Goal: Check status

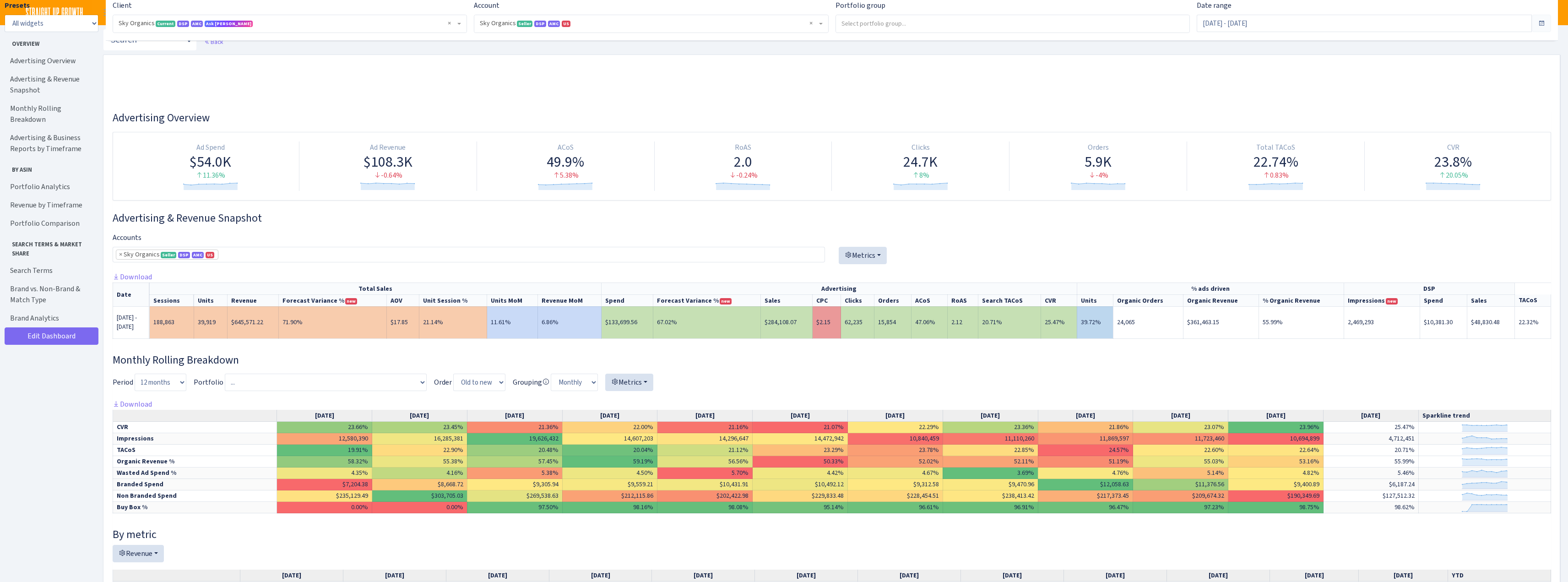
select select "[CREDIT_CARD_NUMBER]"
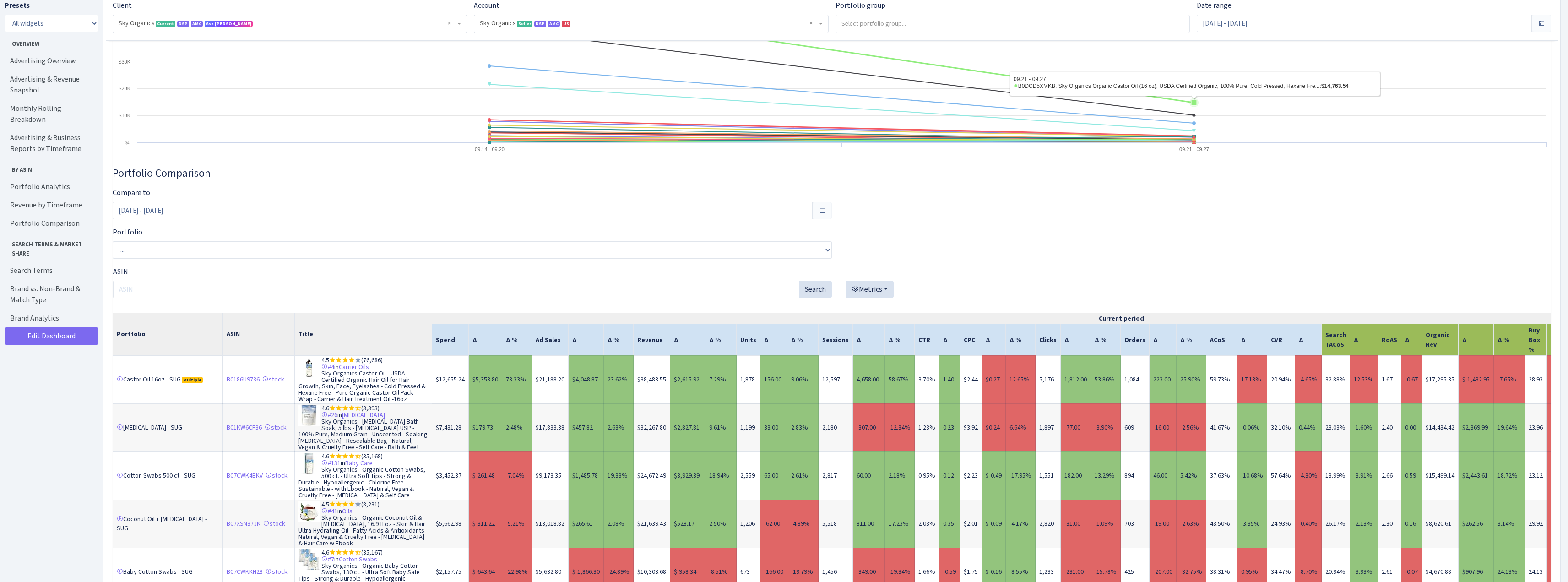
scroll to position [3206, 0]
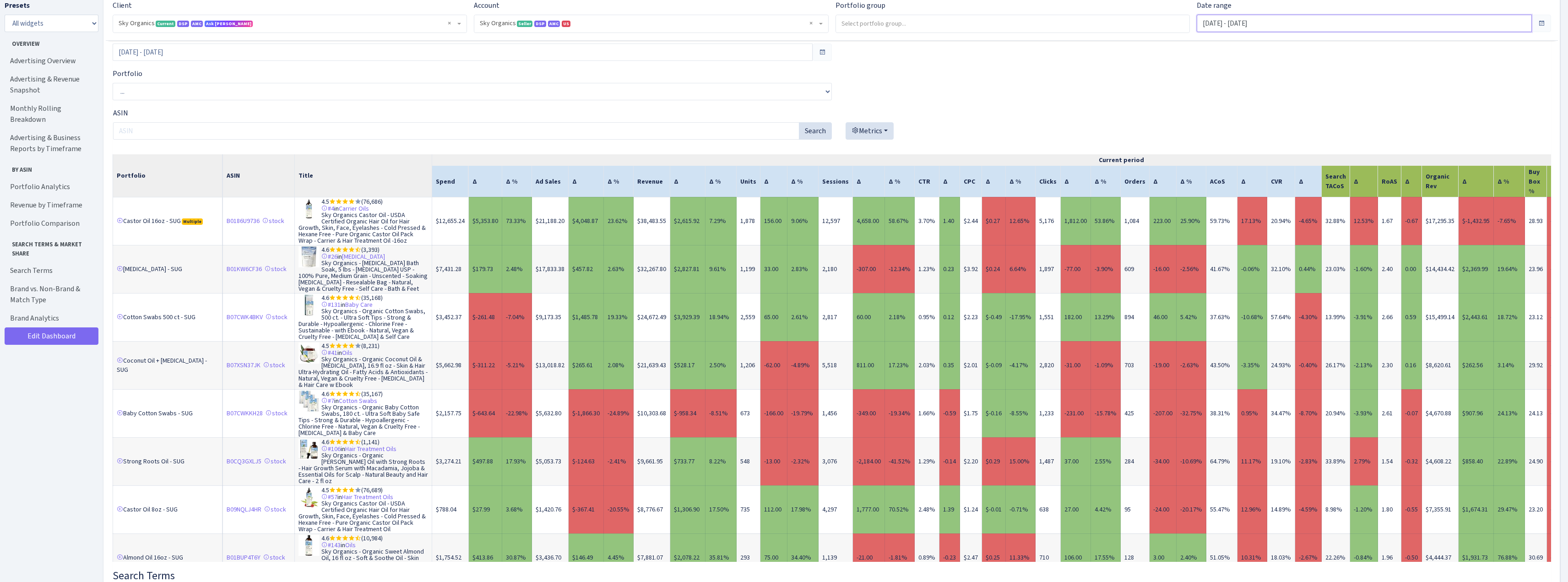
click at [1239, 24] on input "[DATE] - [DATE]" at bounding box center [1364, 23] width 335 height 17
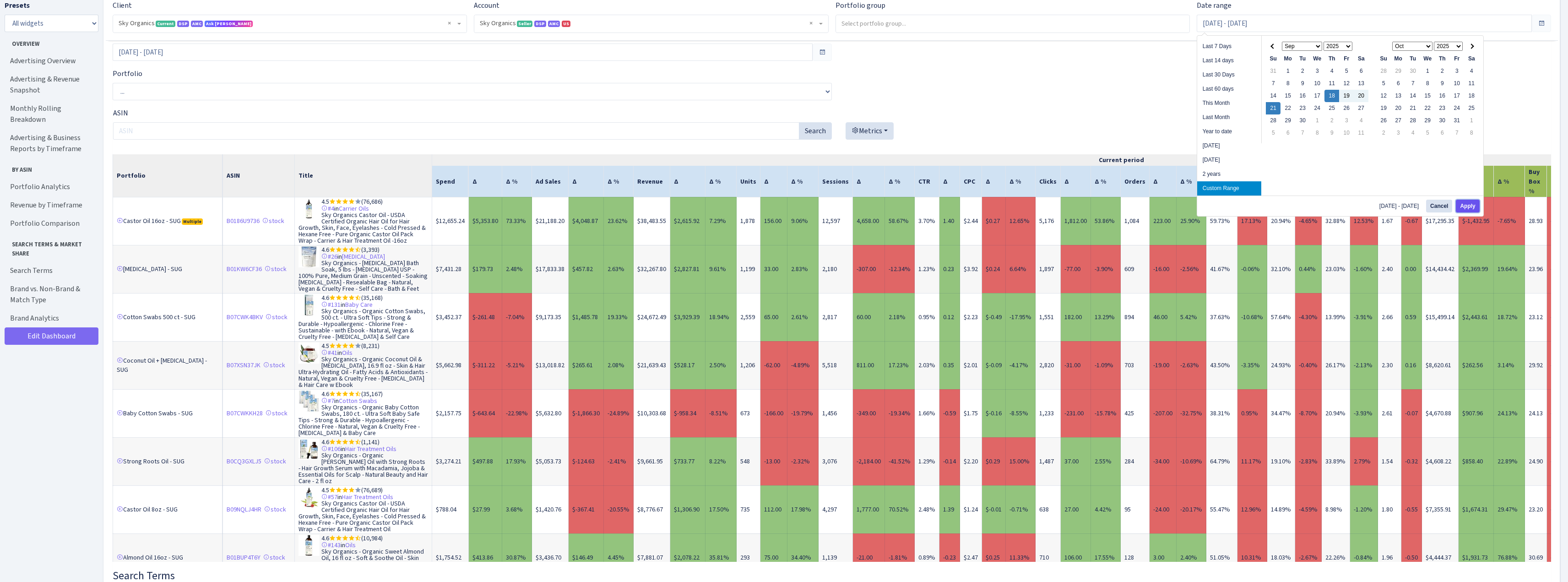
click at [1470, 203] on button "Apply" at bounding box center [1467, 206] width 23 height 13
type input "[DATE] - [DATE]"
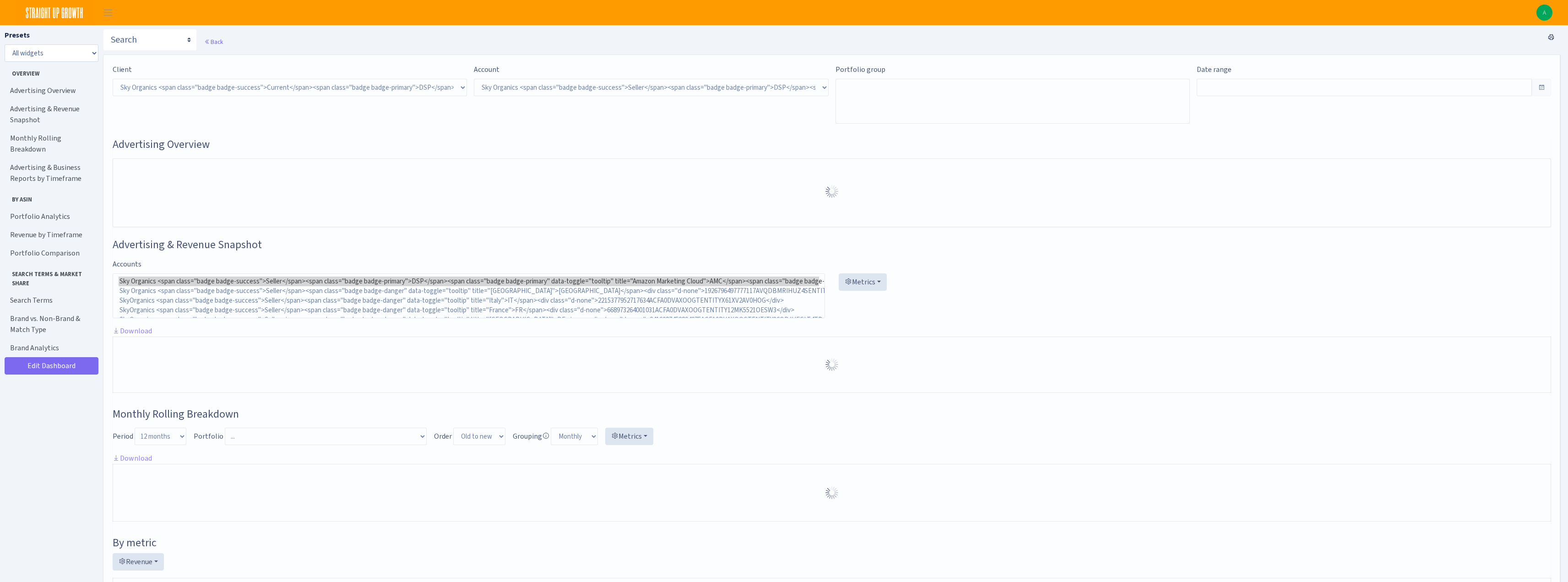
select select "[CREDIT_CARD_NUMBER]"
type input "[DATE] - [DATE]"
type input "Sep 14, 2025 - Sep 17, 2025"
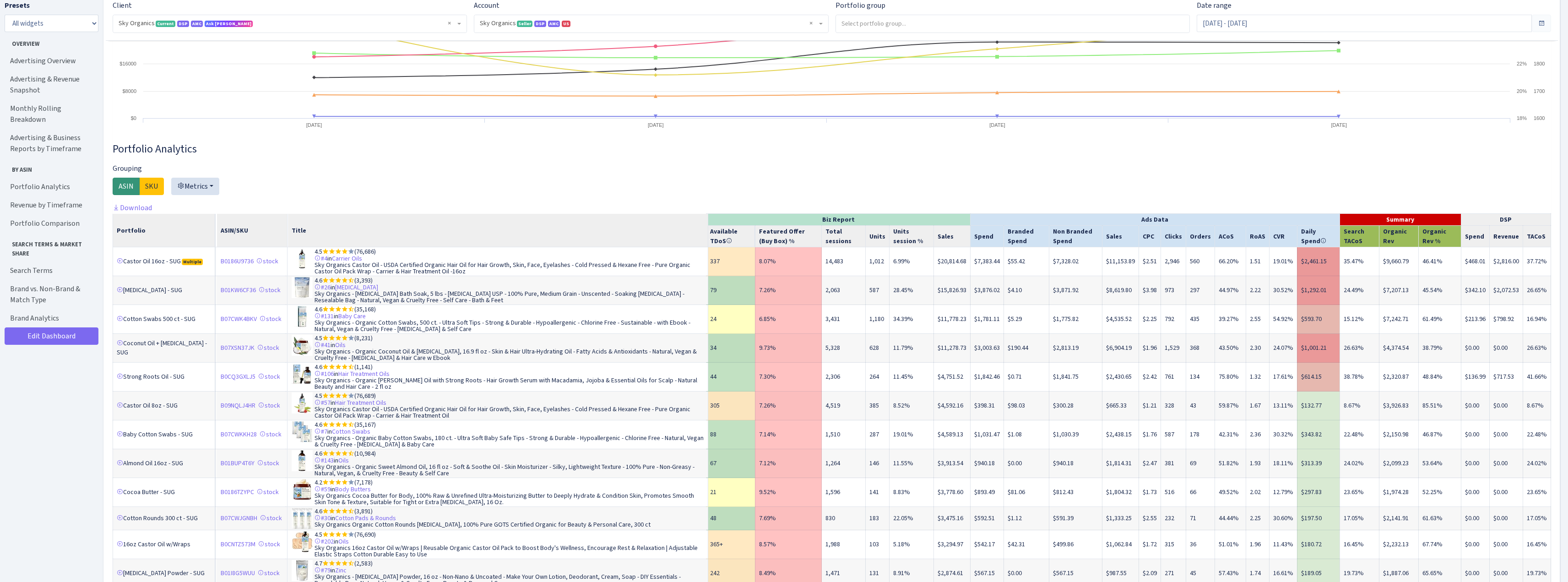
scroll to position [1053, 0]
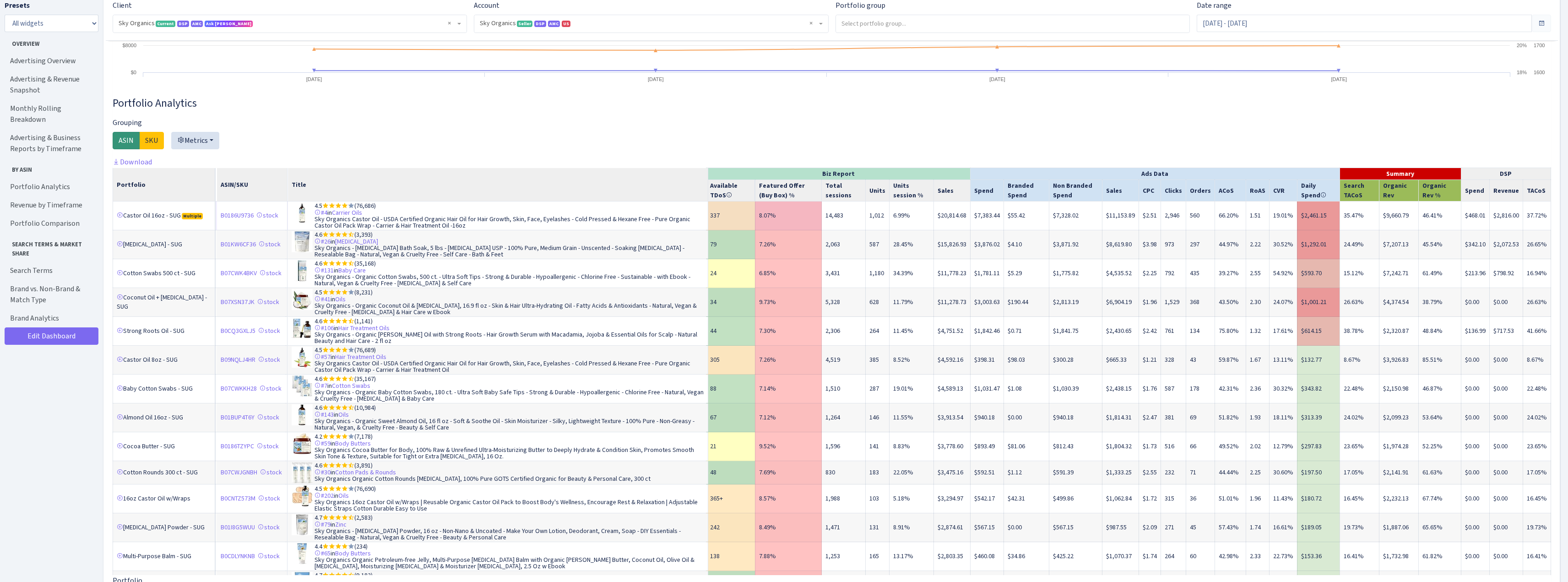
click at [975, 227] on td "$7,383.44" at bounding box center [987, 216] width 33 height 29
click at [1070, 227] on td "$7,328.02" at bounding box center [1075, 216] width 53 height 29
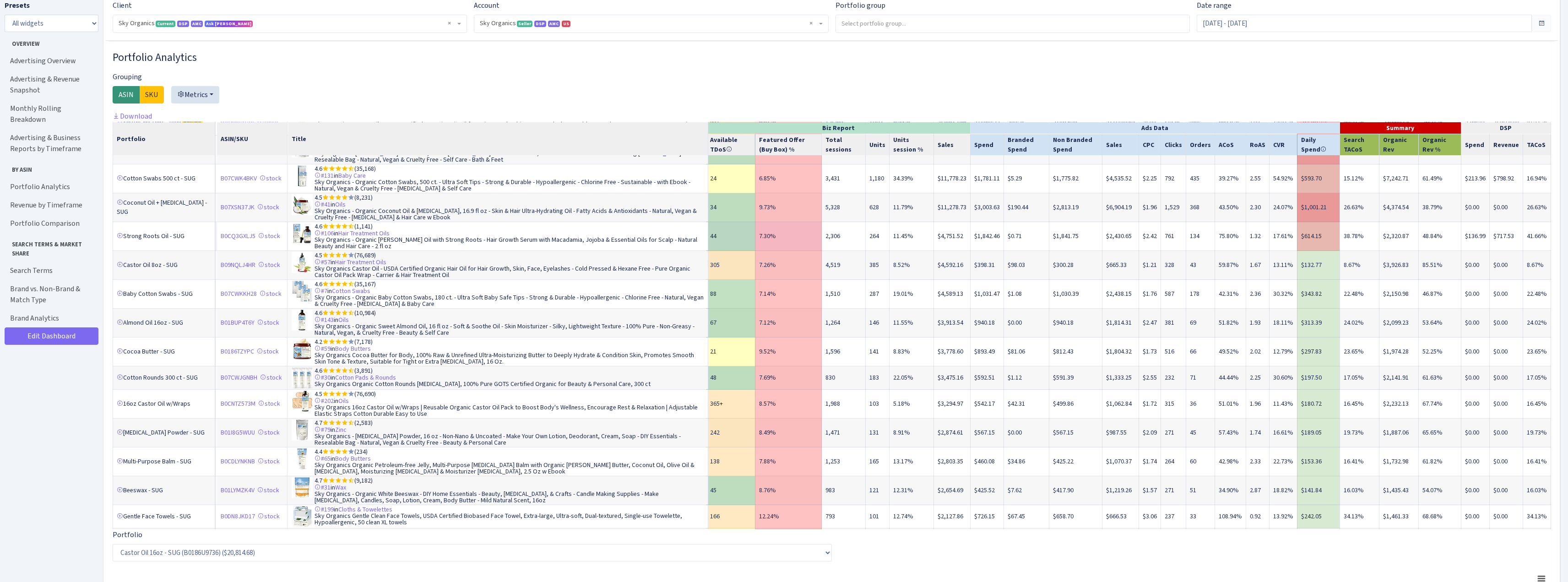
scroll to position [0, 0]
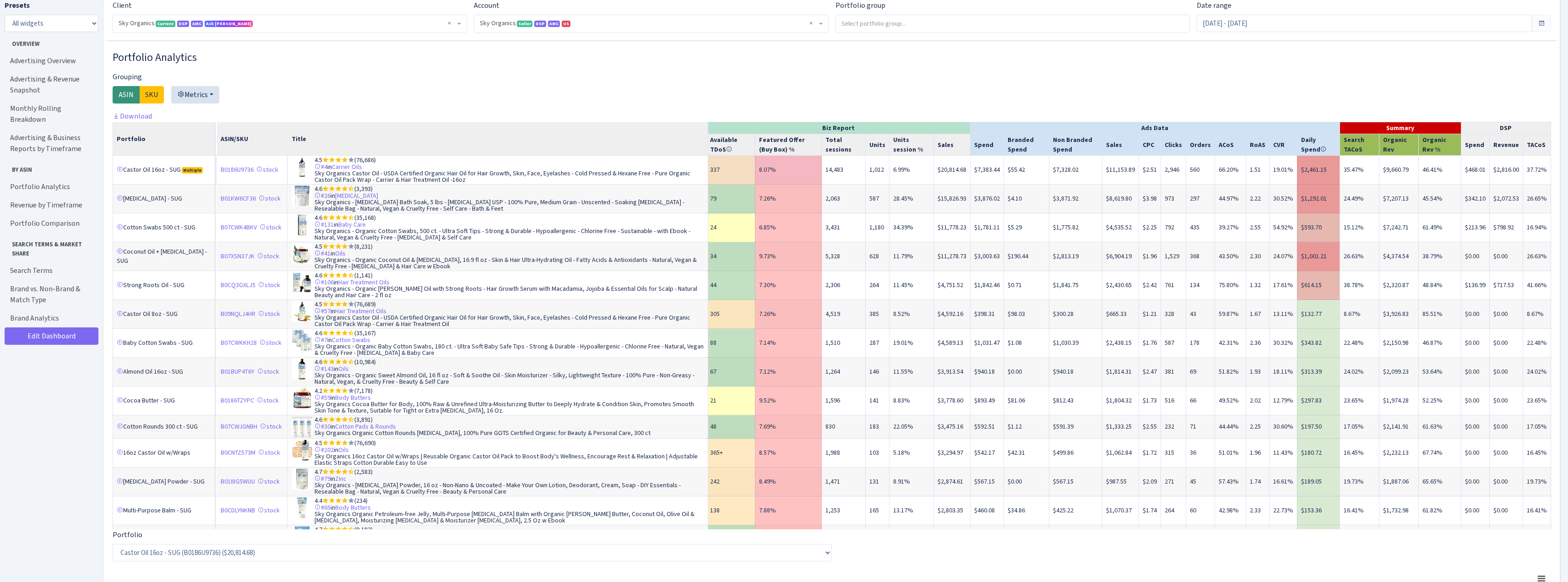
click at [919, 180] on td "6.99%" at bounding box center [911, 170] width 44 height 29
click at [1082, 180] on td "$7,328.02" at bounding box center [1075, 170] width 53 height 29
click at [1248, 180] on td "1.51" at bounding box center [1258, 170] width 23 height 29
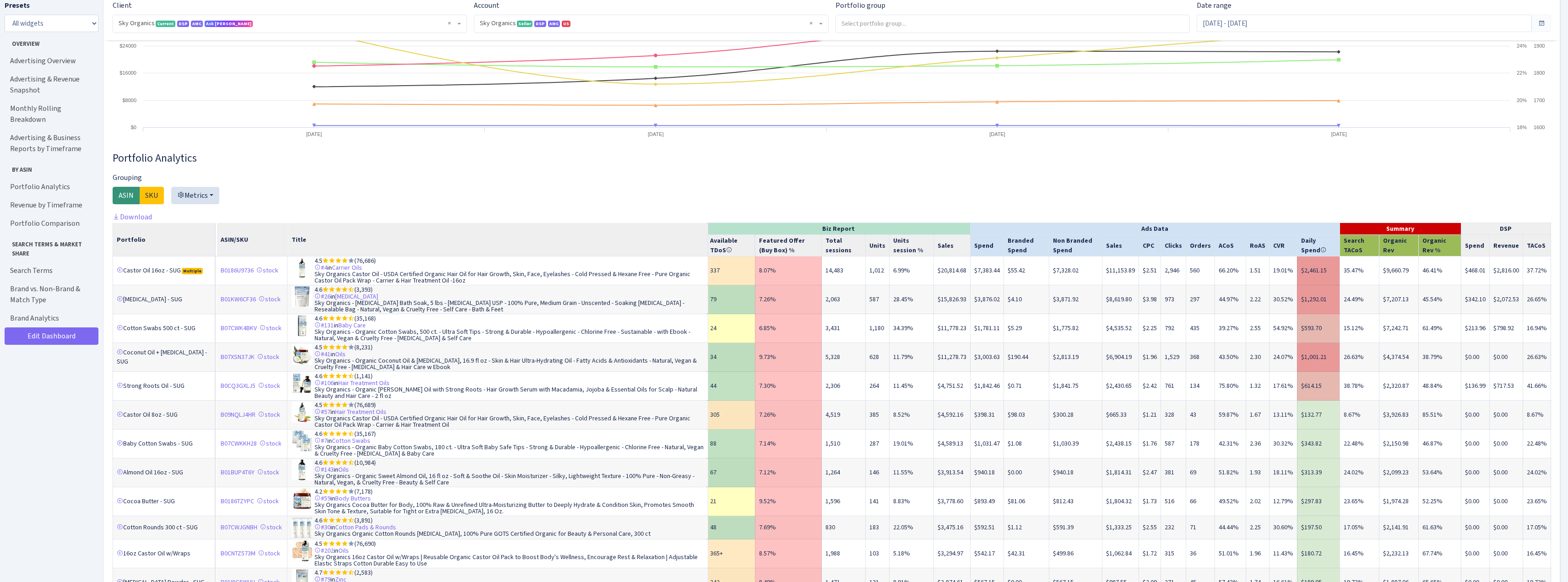
scroll to position [962, 0]
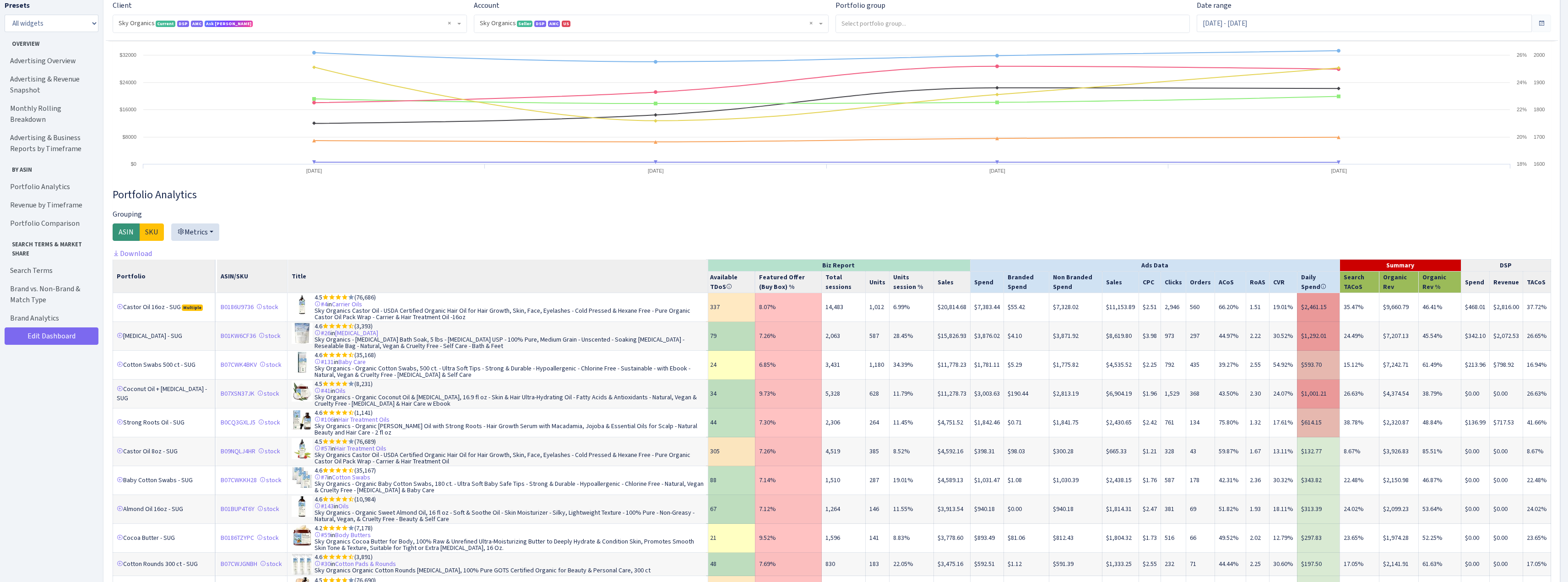
click at [501, 227] on div at bounding box center [832, 229] width 1438 height 39
